Goal: Find specific page/section: Locate a particular part of the current website

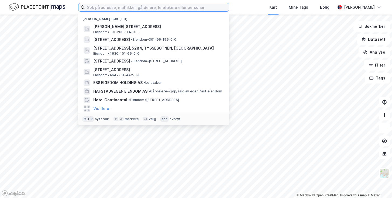
click at [105, 5] on input at bounding box center [157, 7] width 144 height 8
paste input "Forusbeen 50"
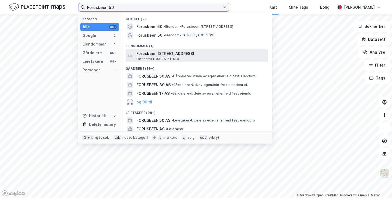
type input "Forusbeen 50"
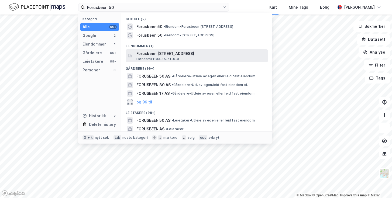
click at [157, 54] on span "Forusbeen [STREET_ADDRESS]" at bounding box center [200, 53] width 129 height 6
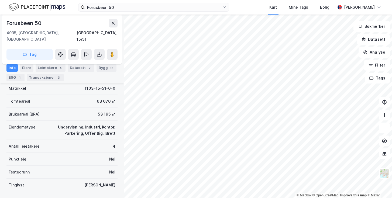
scroll to position [74, 0]
